Goal: Task Accomplishment & Management: Use online tool/utility

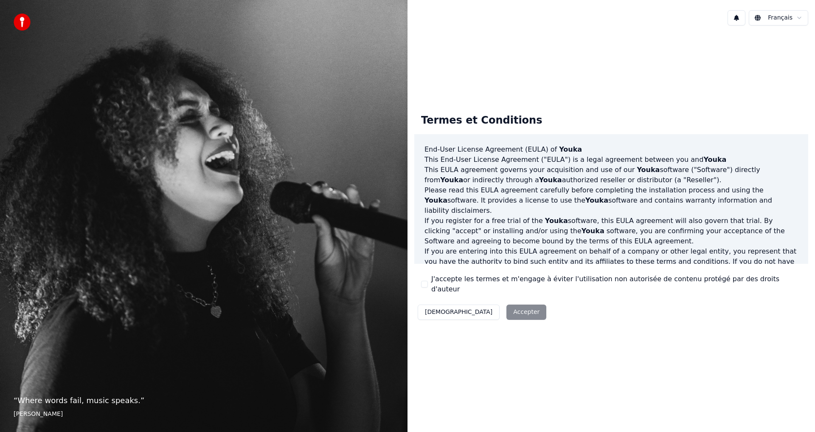
click at [479, 303] on div "Décliner Accepter" at bounding box center [481, 312] width 135 height 22
click at [480, 307] on div "Décliner Accepter" at bounding box center [481, 312] width 135 height 22
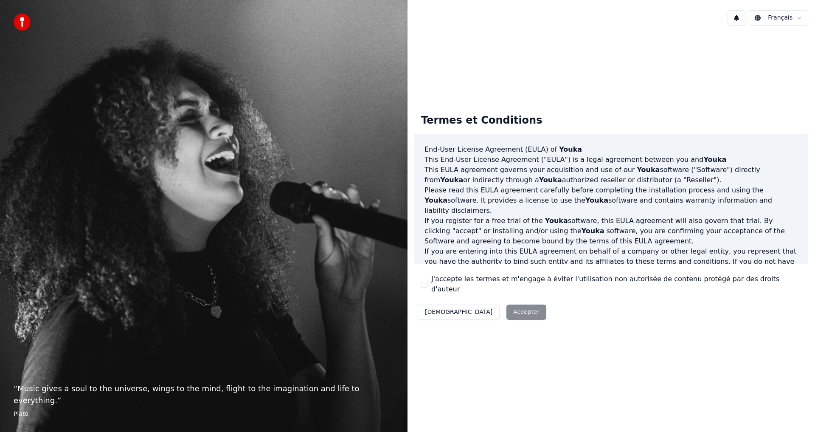
click at [424, 285] on button "J'accepte les termes et m'engage à éviter l'utilisation non autorisée de conten…" at bounding box center [424, 284] width 7 height 7
click at [507, 312] on button "Accepter" at bounding box center [527, 311] width 40 height 15
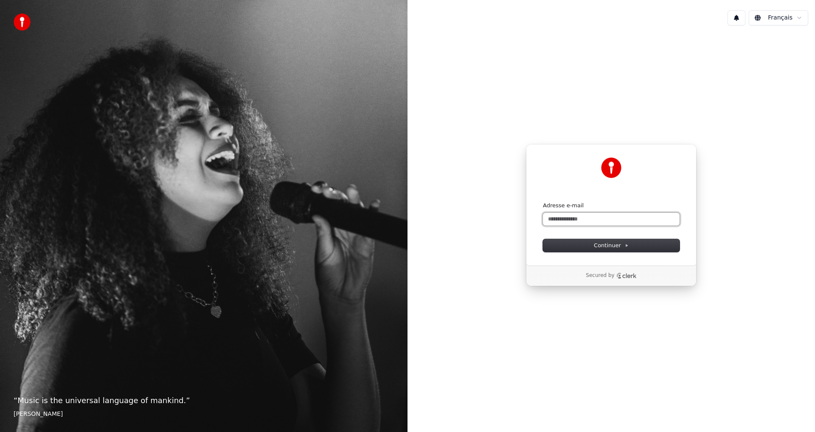
click at [571, 224] on input "Adresse e-mail" at bounding box center [611, 219] width 137 height 13
click at [583, 219] on input "Adresse e-mail" at bounding box center [611, 219] width 137 height 13
click at [586, 221] on input "Adresse e-mail" at bounding box center [611, 219] width 137 height 13
click at [594, 245] on button "Continuer" at bounding box center [611, 245] width 137 height 13
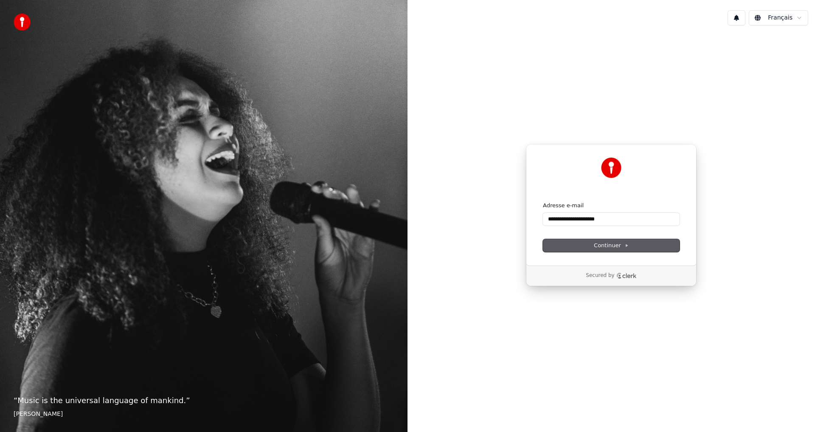
type input "**********"
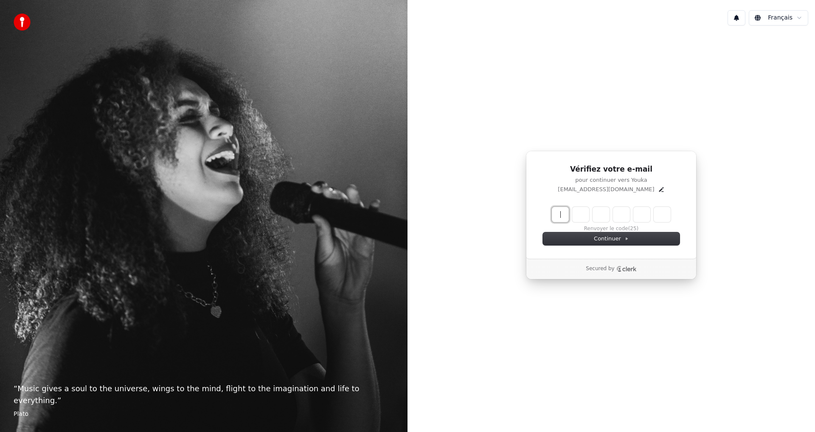
click at [562, 216] on input "Enter verification code" at bounding box center [611, 214] width 119 height 15
click at [658, 191] on icon "Edit" at bounding box center [661, 189] width 7 height 7
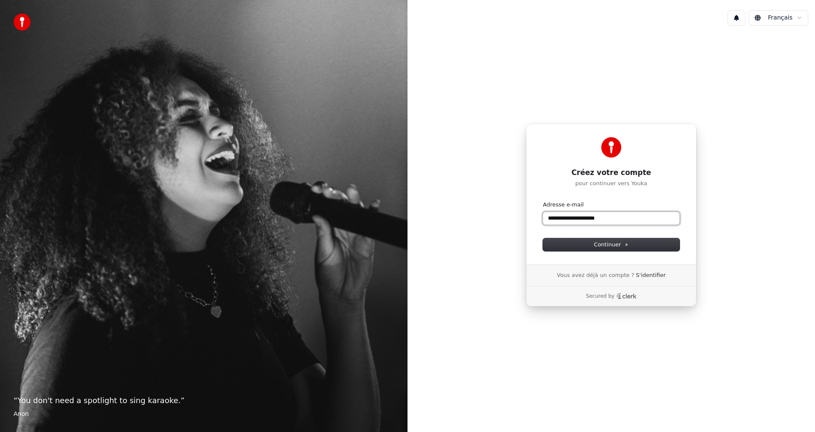
click at [556, 218] on input "**********" at bounding box center [611, 218] width 137 height 13
click at [583, 246] on button "Continuer" at bounding box center [611, 244] width 137 height 13
type input "**********"
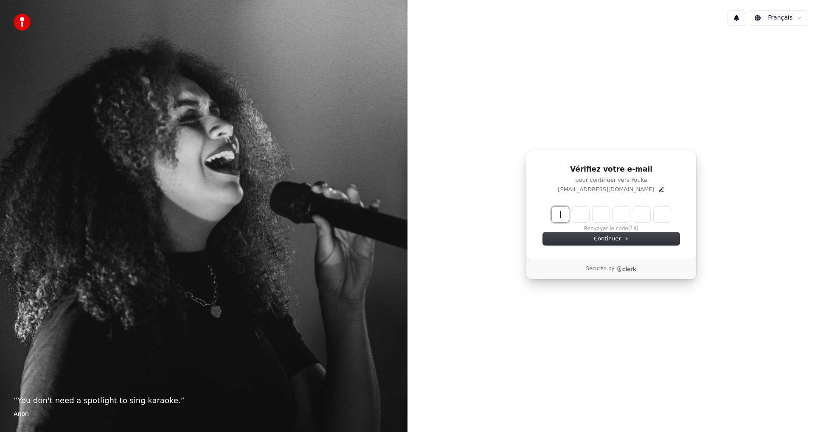
click at [561, 214] on input "Enter verification code" at bounding box center [620, 214] width 136 height 15
type input "******"
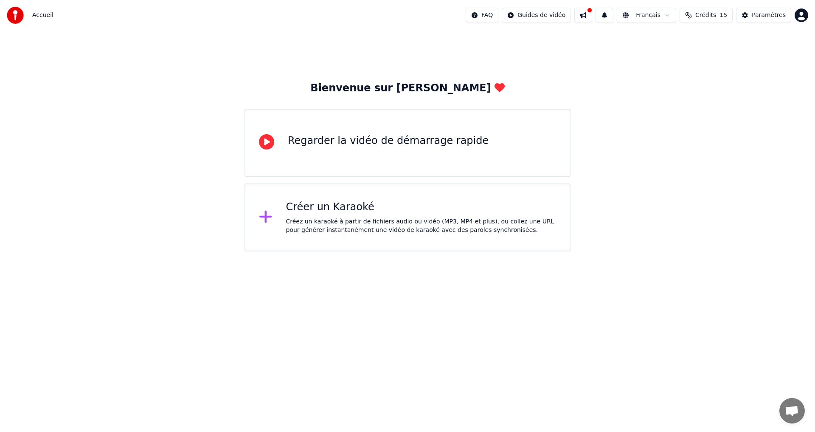
click at [367, 219] on div "Créez un karaoké à partir de fichiers audio ou vidéo (MP3, MP4 et plus), ou col…" at bounding box center [421, 225] width 271 height 17
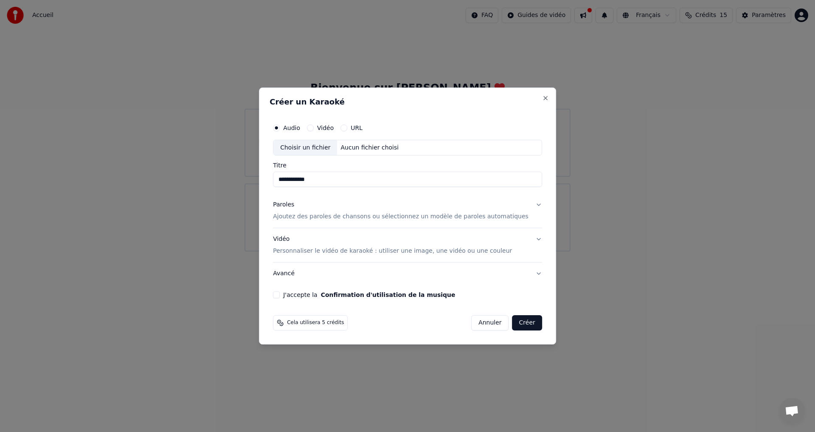
click at [293, 177] on input "**********" at bounding box center [407, 179] width 269 height 15
click at [327, 149] on div "Choisir un fichier" at bounding box center [305, 147] width 64 height 15
type input "**********"
click at [294, 297] on div "J'accepte la Confirmation d'utilisation de la musique" at bounding box center [407, 294] width 269 height 7
click at [293, 297] on div "J'accepte la Confirmation d'utilisation de la musique" at bounding box center [407, 294] width 269 height 7
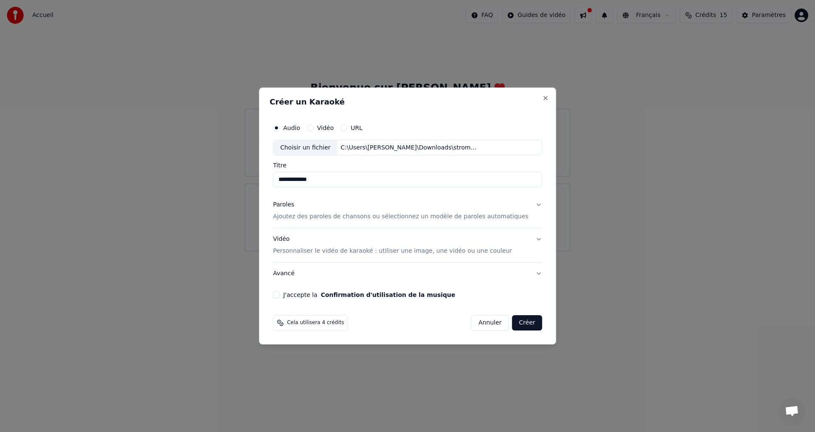
click at [280, 296] on button "J'accepte la Confirmation d'utilisation de la musique" at bounding box center [276, 294] width 7 height 7
click at [517, 326] on button "Créer" at bounding box center [528, 322] width 30 height 15
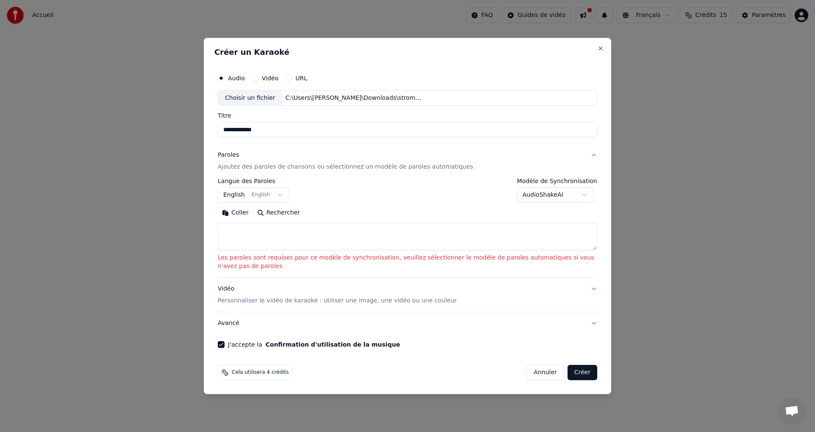
click at [279, 201] on body "**********" at bounding box center [407, 125] width 815 height 251
click at [279, 198] on body "**********" at bounding box center [407, 125] width 815 height 251
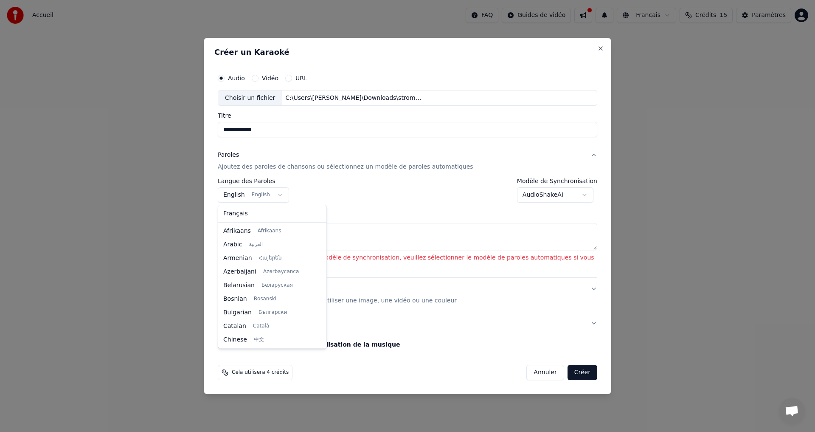
click at [278, 197] on body "**********" at bounding box center [407, 125] width 815 height 251
drag, startPoint x: 312, startPoint y: 264, endPoint x: 302, endPoint y: 206, distance: 59.0
click at [321, 225] on div at bounding box center [322, 234] width 3 height 19
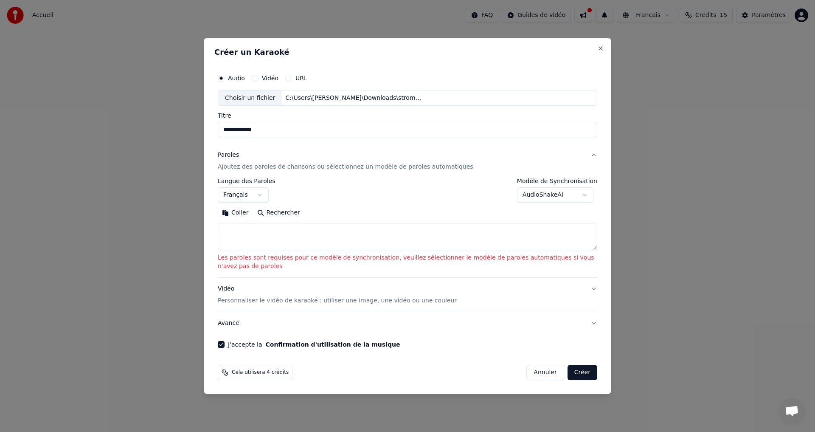
click at [339, 240] on textarea at bounding box center [408, 236] width 380 height 27
click at [584, 367] on button "Créer" at bounding box center [583, 372] width 30 height 15
select select "**"
click at [582, 375] on button "Créer" at bounding box center [583, 372] width 30 height 15
click at [586, 195] on body "**********" at bounding box center [407, 125] width 815 height 251
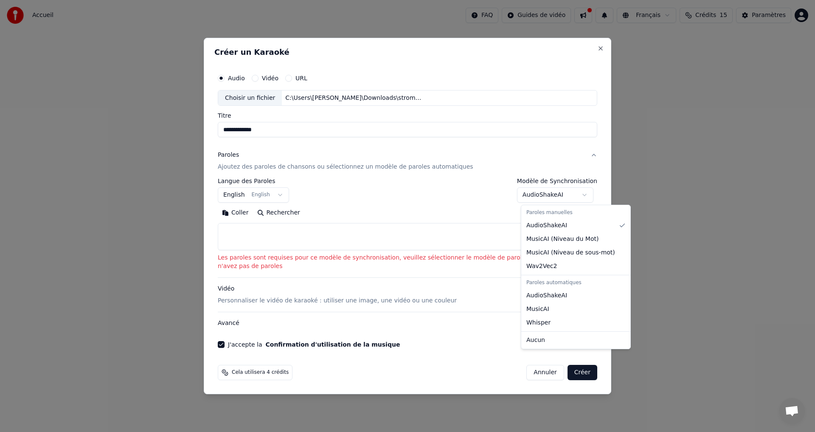
select select "**********"
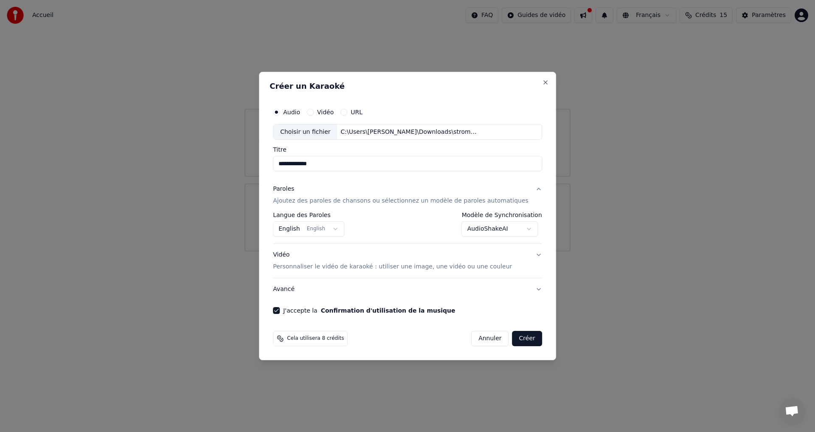
click at [518, 338] on button "Créer" at bounding box center [528, 338] width 30 height 15
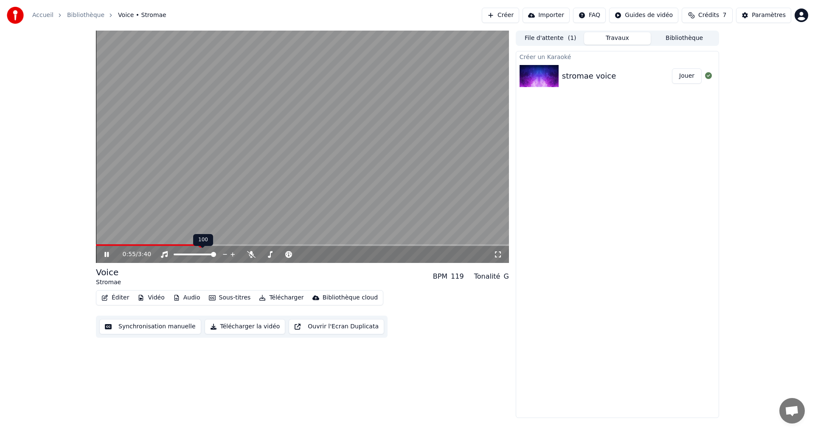
click at [216, 255] on span at bounding box center [213, 254] width 5 height 5
click at [251, 257] on icon at bounding box center [251, 254] width 8 height 7
click at [251, 257] on icon at bounding box center [251, 254] width 5 height 7
click at [251, 257] on icon at bounding box center [251, 254] width 8 height 7
click at [282, 254] on span at bounding box center [281, 254] width 5 height 5
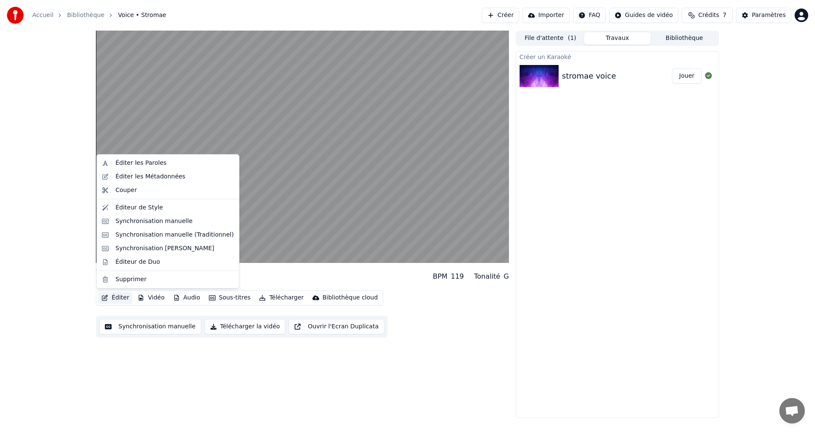
click at [115, 299] on button "Éditer" at bounding box center [115, 298] width 34 height 12
click at [247, 379] on div "Voice Stromae BPM 119 Tonalité G Éditer Vidéo Audio Sous-titres Télécharger Bib…" at bounding box center [302, 224] width 413 height 387
click at [114, 299] on button "Éditer" at bounding box center [115, 298] width 34 height 12
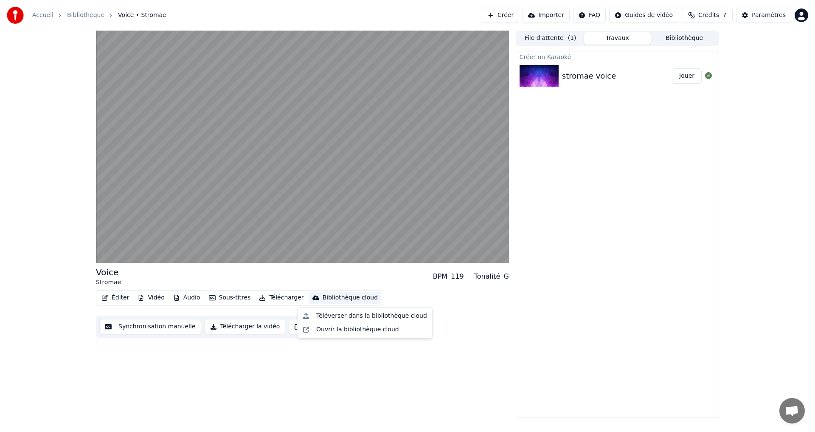
drag, startPoint x: 605, startPoint y: 389, endPoint x: 575, endPoint y: 384, distance: 29.8
click at [605, 389] on div "Créer un Karaoké stromae voice Jouer" at bounding box center [617, 234] width 203 height 367
click at [535, 76] on img at bounding box center [539, 76] width 39 height 22
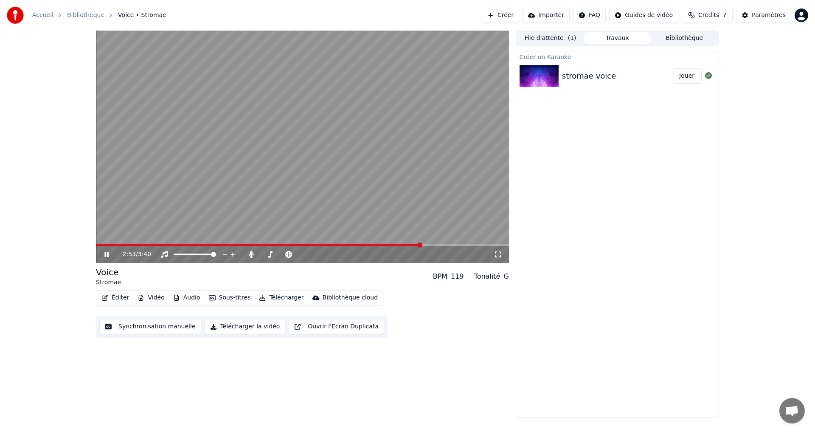
click at [148, 299] on button "Vidéo" at bounding box center [151, 298] width 34 height 12
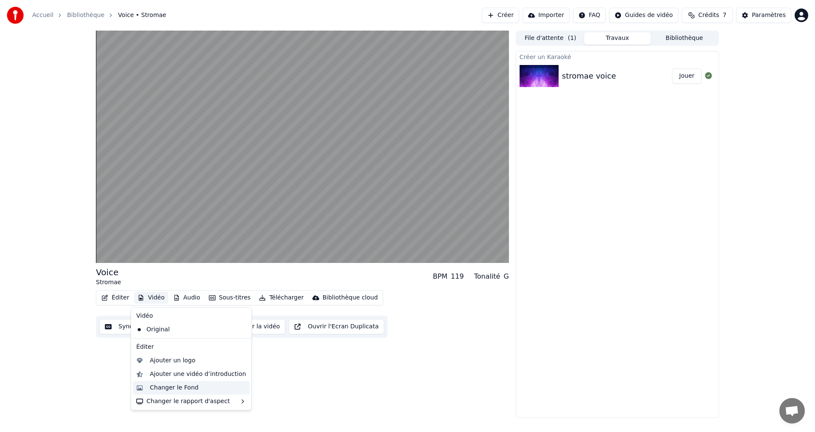
click at [179, 388] on div "Changer le Fond" at bounding box center [174, 387] width 49 height 8
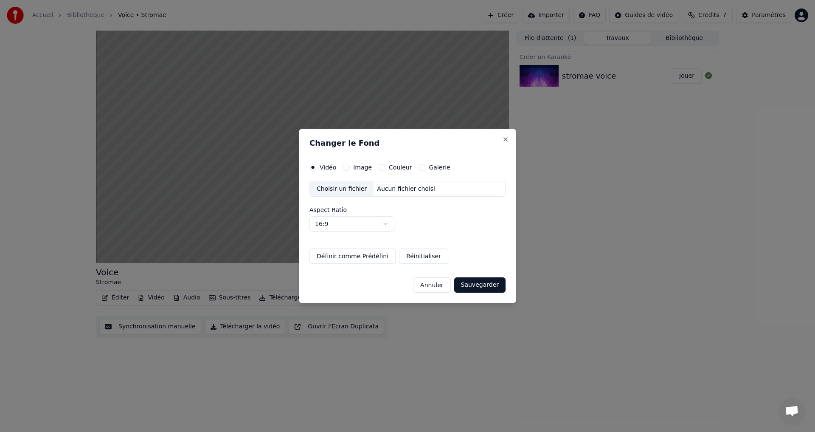
click at [350, 167] on div "Image" at bounding box center [357, 167] width 29 height 7
click at [353, 191] on div "Choisir un fichier" at bounding box center [342, 188] width 64 height 15
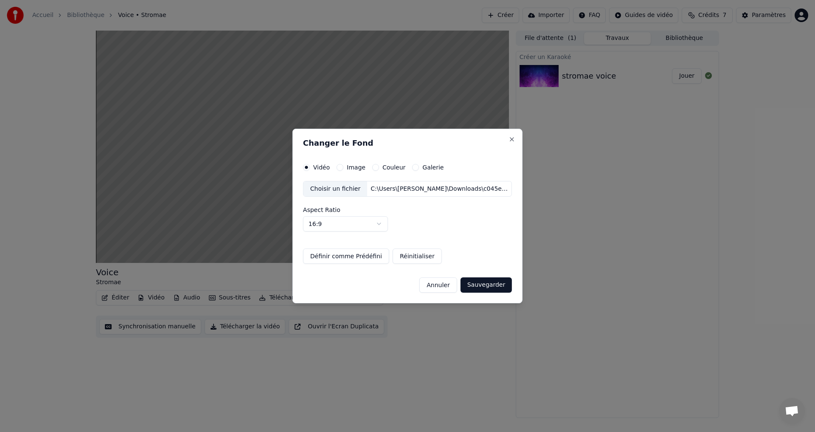
click at [471, 285] on button "Sauvegarder" at bounding box center [486, 284] width 51 height 15
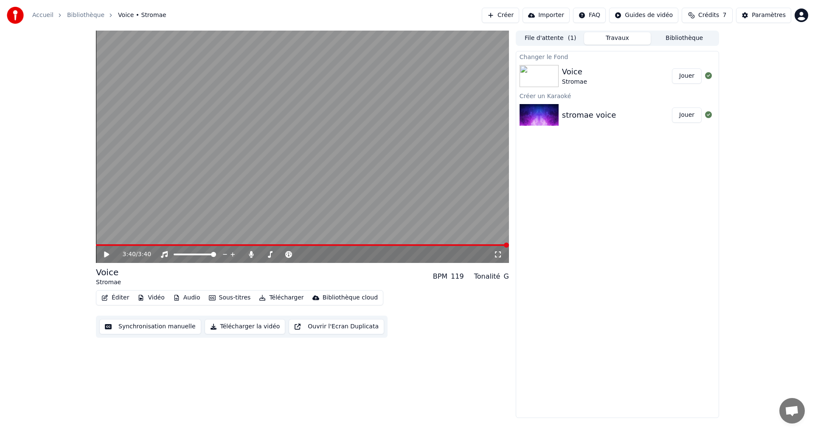
click at [683, 76] on button "Jouer" at bounding box center [687, 75] width 30 height 15
click at [106, 256] on icon at bounding box center [106, 254] width 4 height 5
click at [182, 298] on button "Audio" at bounding box center [187, 298] width 34 height 12
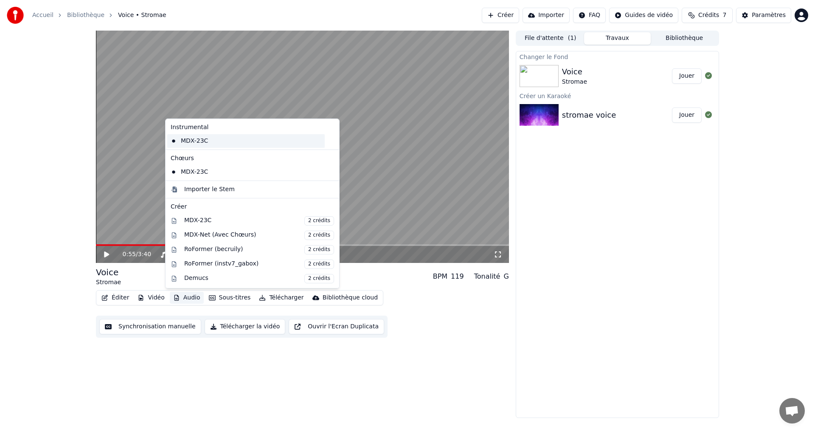
click at [194, 142] on div "MDX-23C" at bounding box center [246, 141] width 158 height 14
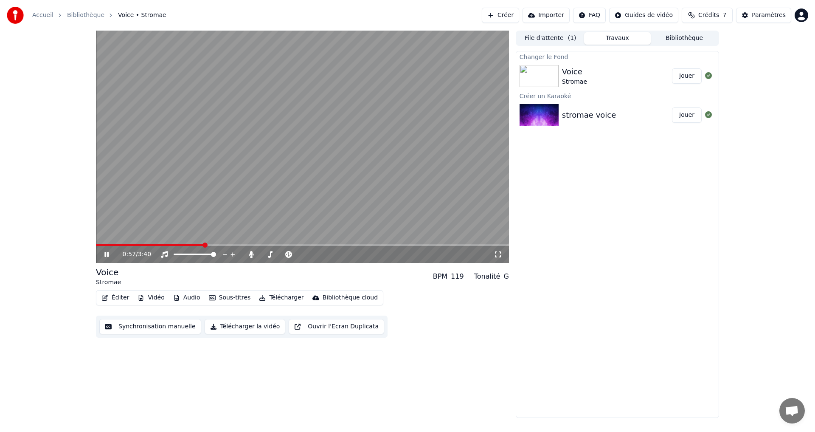
drag, startPoint x: 223, startPoint y: 327, endPoint x: 209, endPoint y: 374, distance: 48.6
click at [210, 374] on div "0:57 / 3:40 Voice Stromae BPM 119 Tonalité G Éditer Vidéo Audio Sous-titres Tél…" at bounding box center [302, 224] width 413 height 387
click at [186, 299] on button "Audio" at bounding box center [187, 298] width 34 height 12
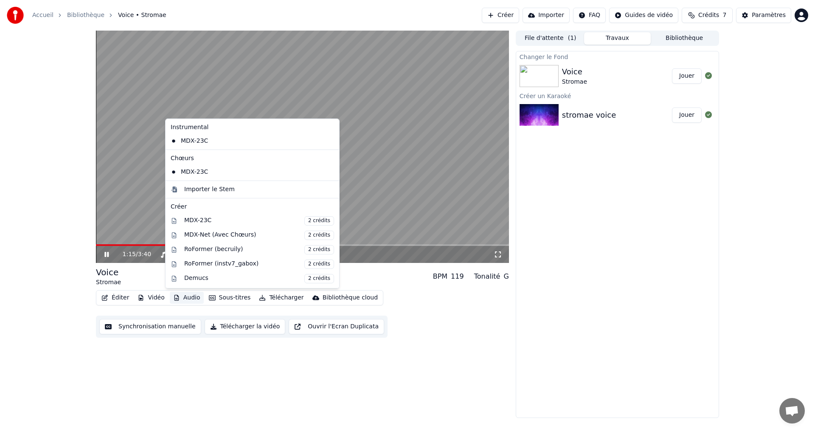
click at [107, 255] on icon at bounding box center [113, 254] width 20 height 7
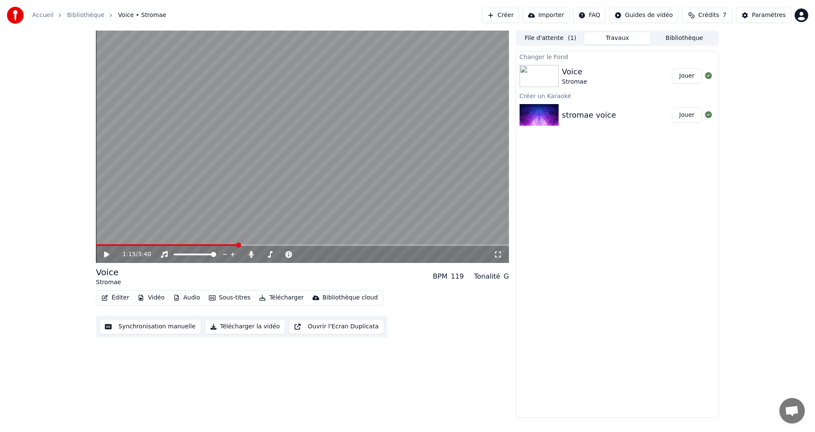
click at [162, 381] on div "1:15 / 3:40 Voice Stromae BPM 119 Tonalité G Éditer Vidéo Audio Sous-titres Tél…" at bounding box center [302, 224] width 413 height 387
click at [539, 78] on img at bounding box center [539, 76] width 39 height 22
click at [186, 297] on button "Audio" at bounding box center [187, 298] width 34 height 12
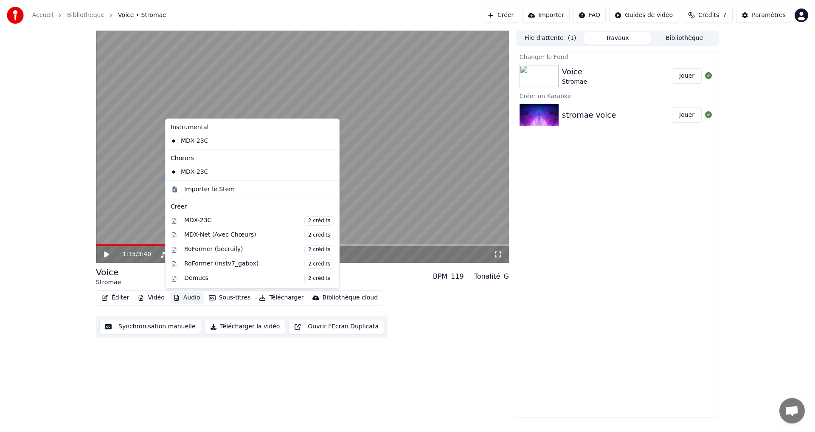
click at [186, 297] on button "Audio" at bounding box center [187, 298] width 34 height 12
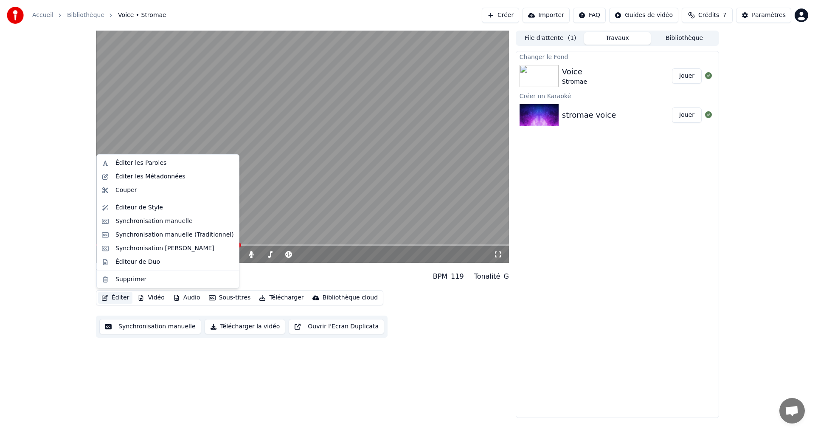
click at [120, 297] on button "Éditer" at bounding box center [115, 298] width 34 height 12
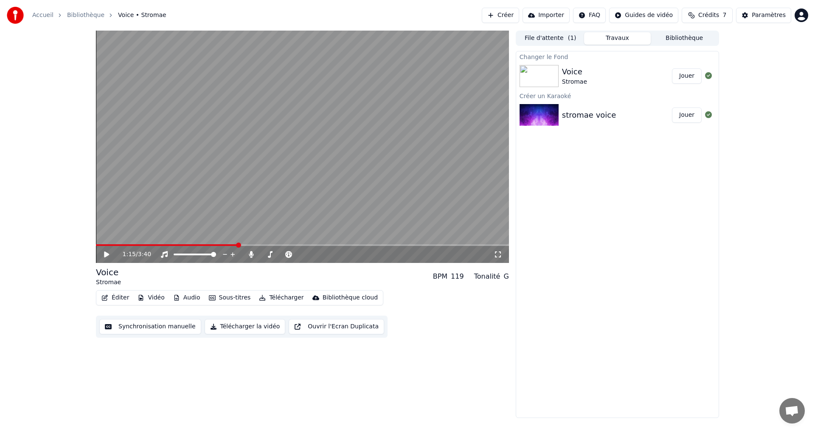
click at [597, 293] on div "Changer le Fond Voice Stromae Jouer Créer un Karaoké stromae voice Jouer" at bounding box center [617, 234] width 203 height 367
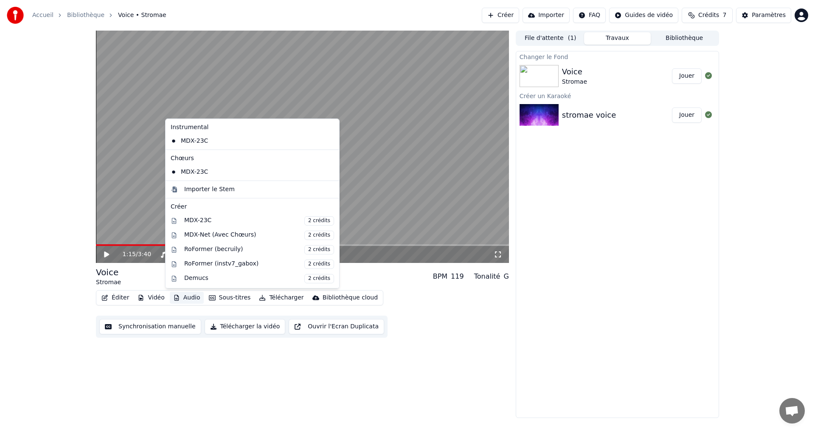
click at [186, 298] on button "Audio" at bounding box center [187, 298] width 34 height 12
click at [166, 381] on div "1:15 / 3:40 Voice Stromae BPM 119 Tonalité G Éditer Vidéo Audio Sous-titres Tél…" at bounding box center [302, 224] width 413 height 387
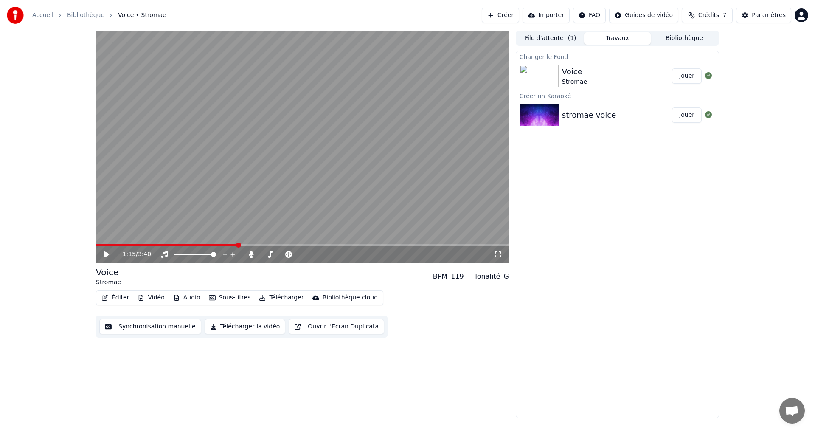
click at [155, 296] on button "Vidéo" at bounding box center [151, 298] width 34 height 12
click at [349, 408] on div "1:15 / 3:40 Voice Stromae BPM 119 Tonalité G Éditer Vidéo Audio Sous-titres Tél…" at bounding box center [302, 224] width 413 height 387
click at [107, 255] on icon at bounding box center [106, 254] width 5 height 6
click at [107, 255] on icon at bounding box center [113, 254] width 20 height 7
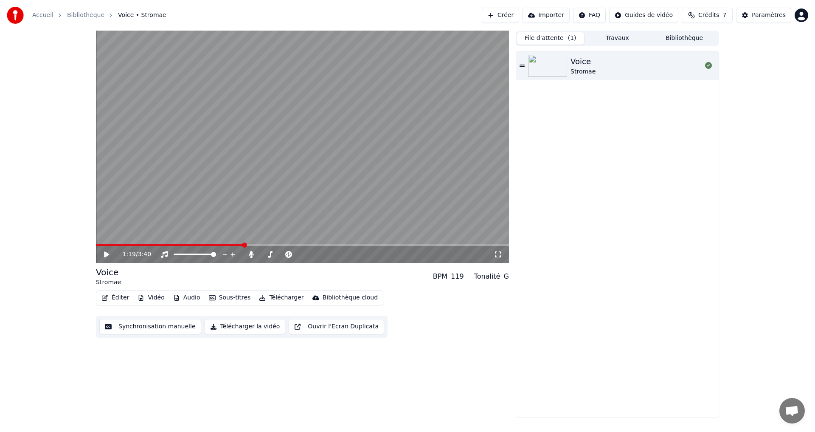
click at [555, 39] on button "File d'attente ( 1 )" at bounding box center [550, 38] width 67 height 12
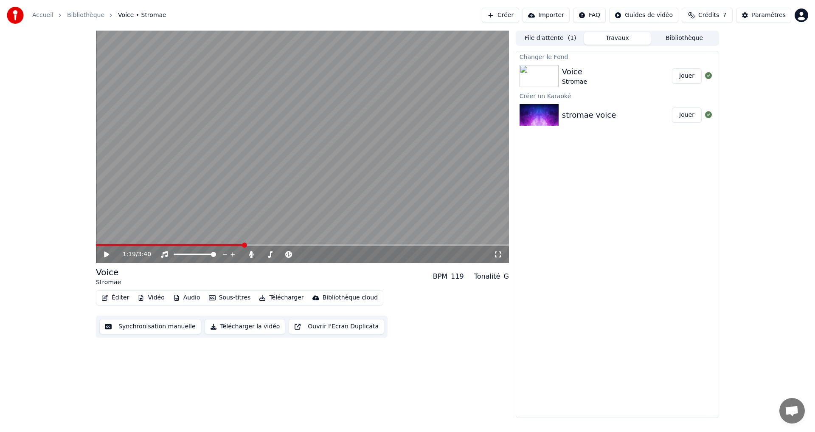
click at [631, 39] on button "Travaux" at bounding box center [617, 38] width 67 height 12
click at [675, 42] on button "Bibliothèque" at bounding box center [684, 38] width 67 height 12
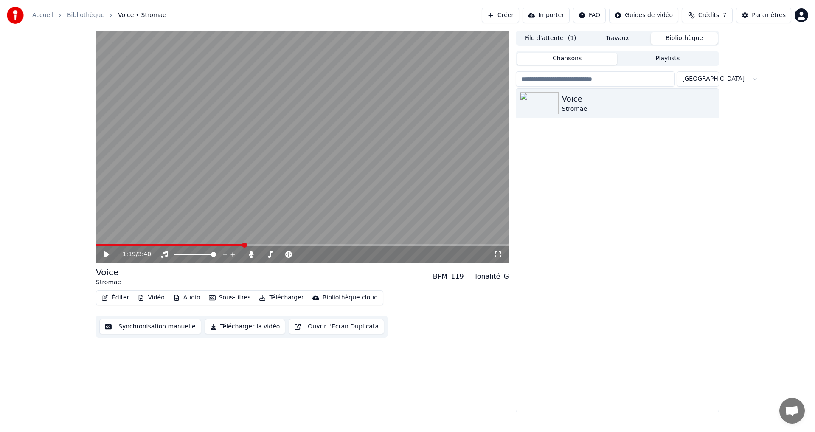
click at [637, 40] on button "Travaux" at bounding box center [617, 38] width 67 height 12
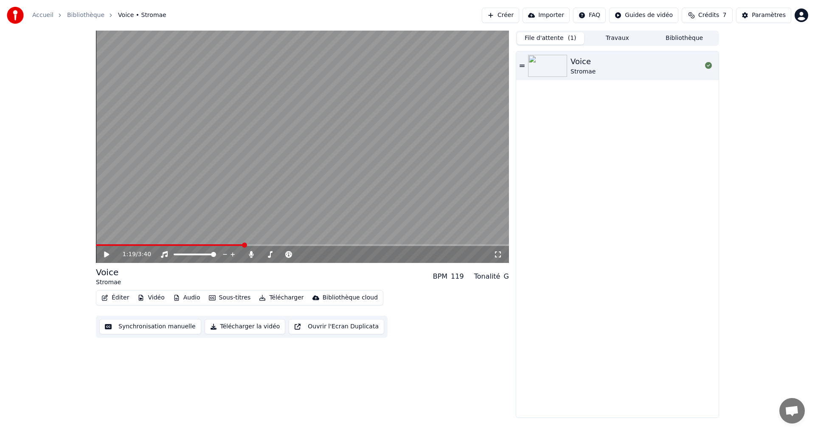
click at [564, 42] on button "File d'attente ( 1 )" at bounding box center [550, 38] width 67 height 12
click at [626, 234] on div "Voice Stromae" at bounding box center [617, 234] width 203 height 366
click at [103, 253] on icon at bounding box center [113, 254] width 20 height 7
